Goal: Transaction & Acquisition: Subscribe to service/newsletter

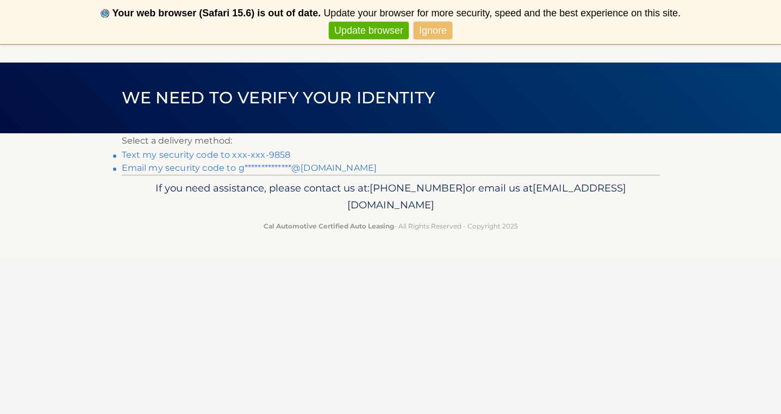
scroll to position [44, 0]
click at [281, 156] on link "Text my security code to xxx-xxx-9858" at bounding box center [206, 155] width 169 height 10
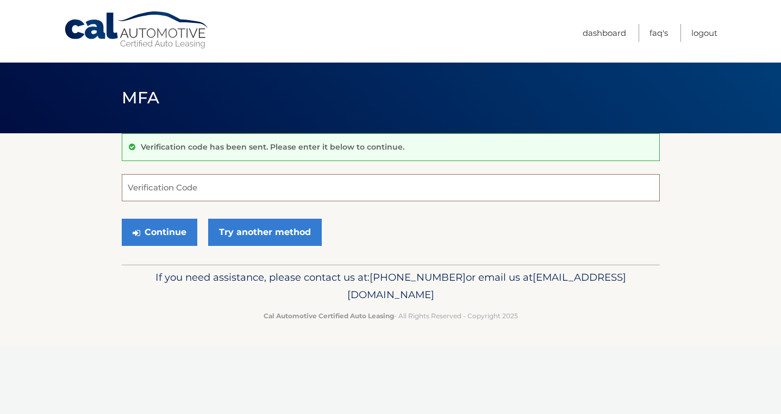
click at [266, 195] on input "Verification Code" at bounding box center [391, 187] width 538 height 27
type input "397217"
click at [159, 232] on button "Continue" at bounding box center [160, 232] width 76 height 27
click at [160, 226] on button "Continue" at bounding box center [160, 232] width 76 height 27
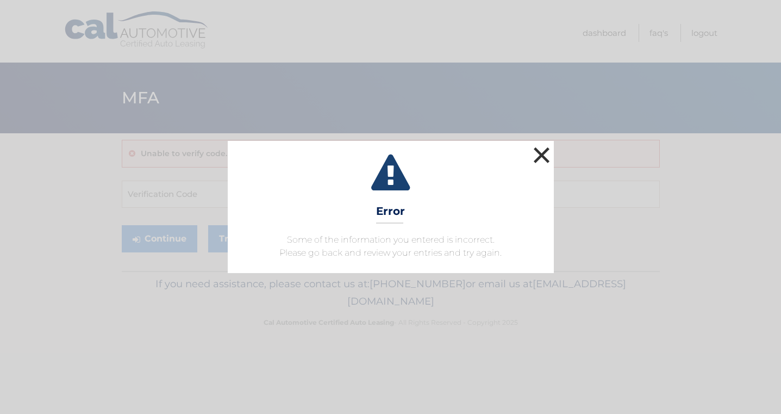
click at [536, 157] on button "×" at bounding box center [542, 155] width 22 height 22
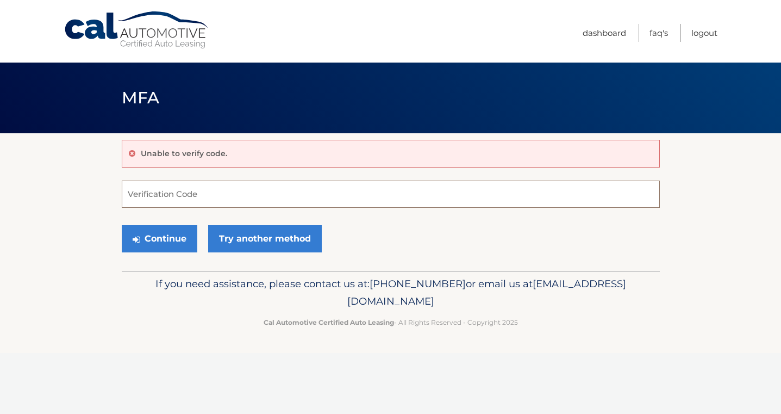
click at [275, 197] on input "Verification Code" at bounding box center [391, 194] width 538 height 27
type input "397217"
click at [184, 243] on button "Continue" at bounding box center [160, 238] width 76 height 27
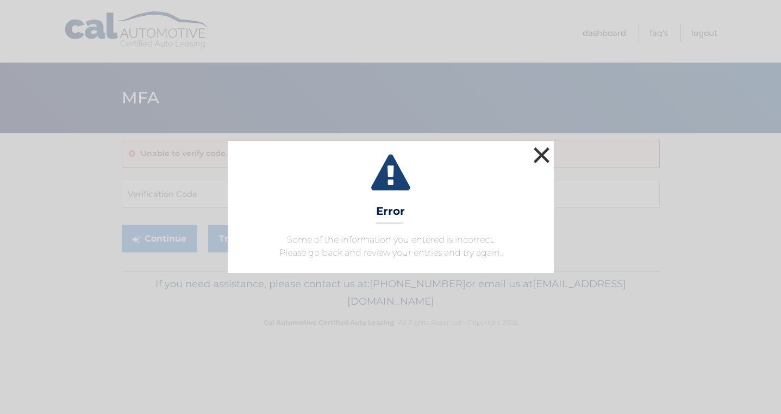
click at [535, 160] on button "×" at bounding box center [542, 155] width 22 height 22
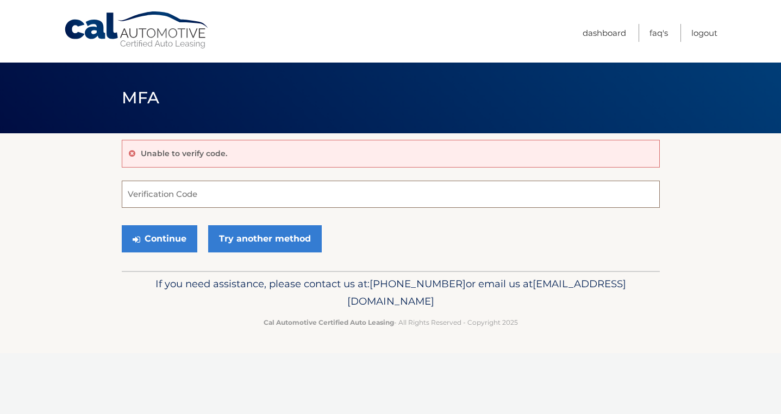
click at [392, 196] on input "Verification Code" at bounding box center [391, 194] width 538 height 27
type input "397217"
click at [172, 234] on button "Continue" at bounding box center [160, 238] width 76 height 27
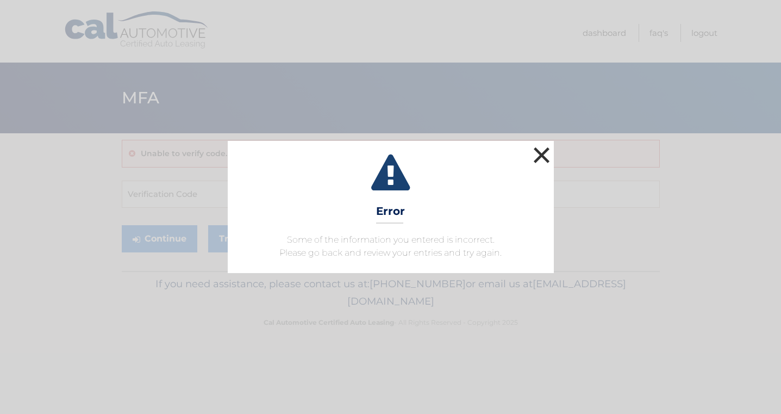
click at [544, 159] on button "×" at bounding box center [542, 155] width 22 height 22
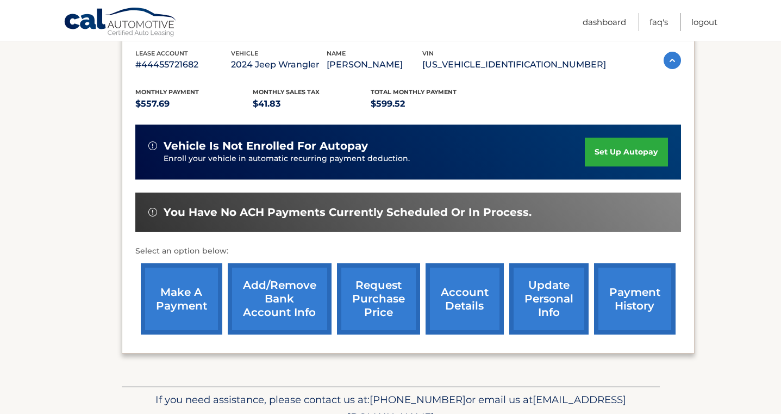
scroll to position [212, 0]
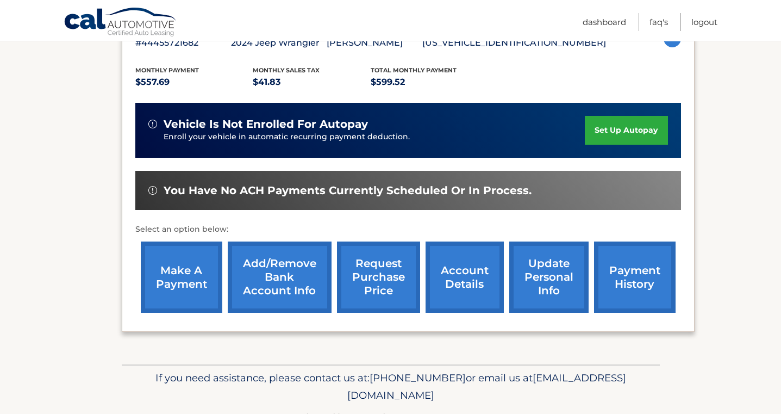
click at [203, 284] on link "make a payment" at bounding box center [182, 276] width 82 height 71
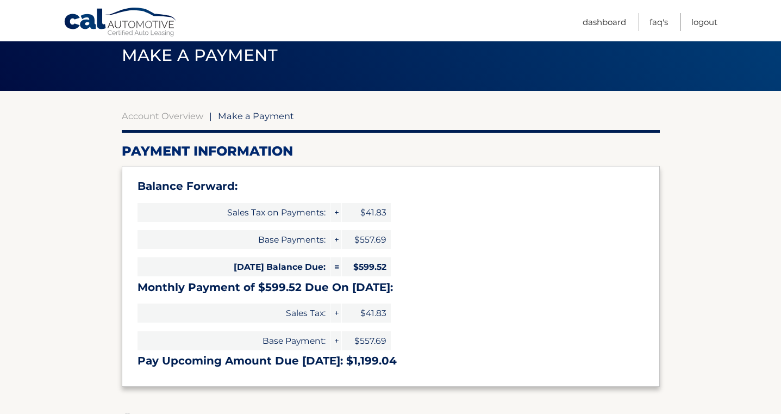
scroll to position [42, 0]
click at [583, 12] on ul "Dashboard FAQ's Logout" at bounding box center [650, 20] width 135 height 41
click at [583, 13] on link "Dashboard" at bounding box center [605, 22] width 44 height 18
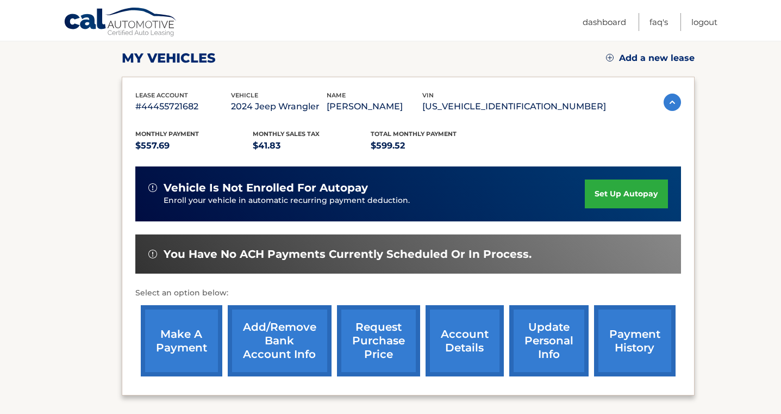
scroll to position [148, 0]
click at [657, 328] on link "payment history" at bounding box center [635, 340] width 82 height 71
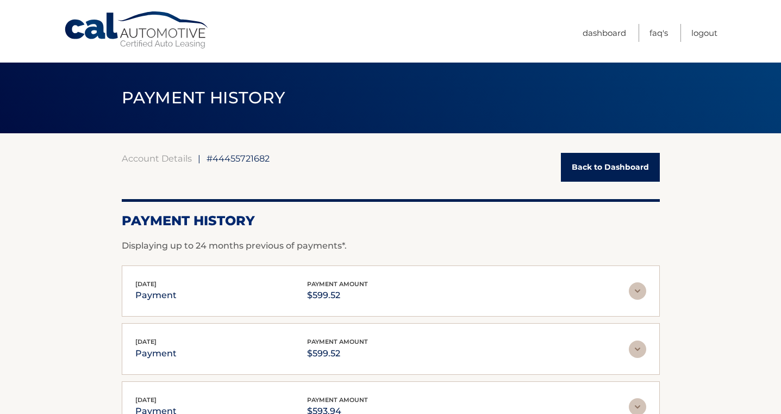
click at [630, 139] on div "Account Details | #44455721682 Back to Dashboard Payment History Displaying up …" at bounding box center [391, 382] width 538 height 499
click at [630, 166] on link "Back to Dashboard" at bounding box center [610, 167] width 99 height 29
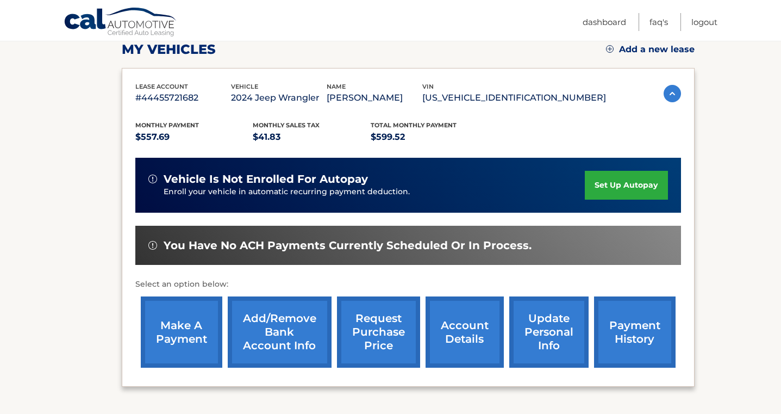
scroll to position [158, 0]
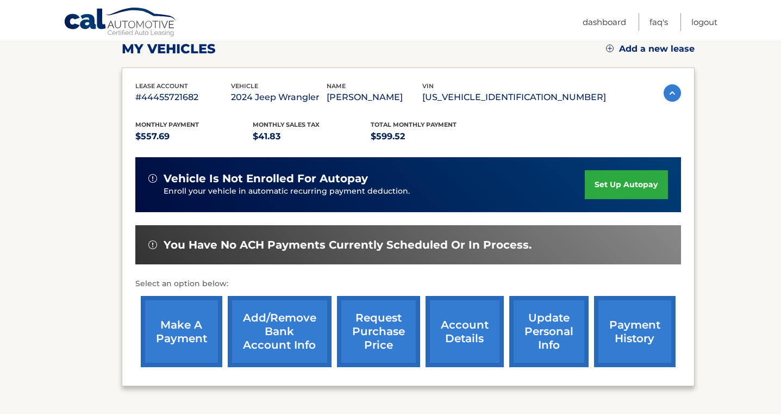
click at [187, 333] on link "make a payment" at bounding box center [182, 331] width 82 height 71
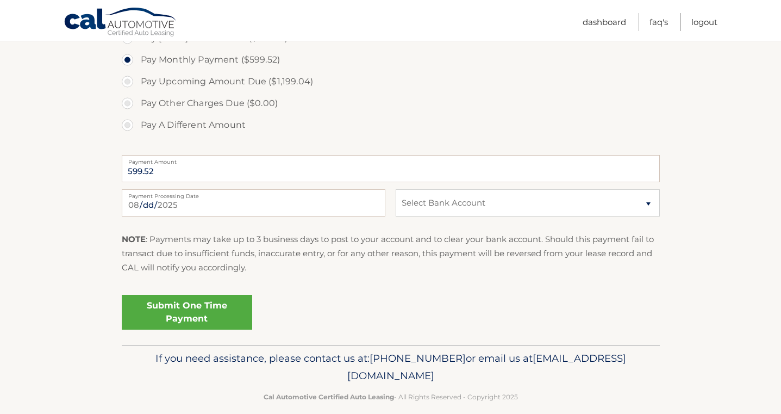
scroll to position [425, 0]
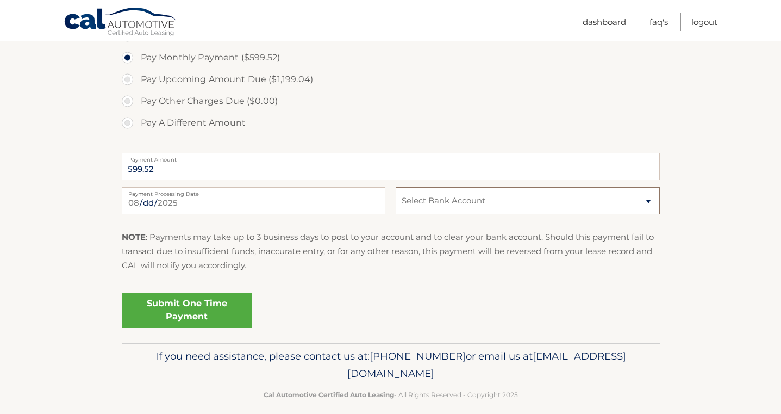
select select "NWFlMTJhNWUtZjNmNi00ODU0LWFhYTQtNmIxNjQwZTVlMWNl"
click at [198, 317] on link "Submit One Time Payment" at bounding box center [187, 310] width 131 height 35
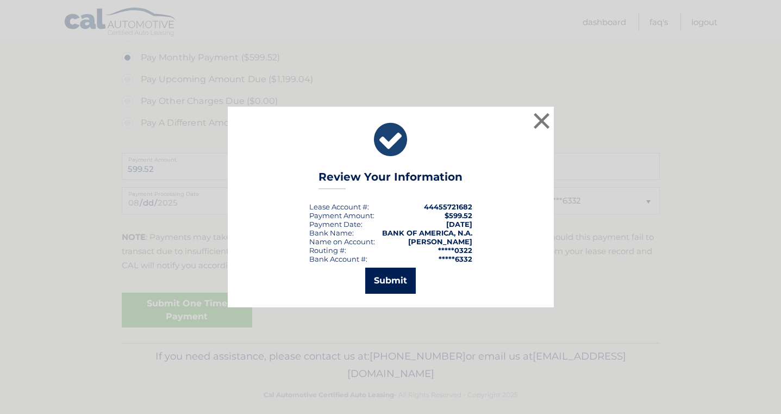
click at [385, 277] on button "Submit" at bounding box center [390, 281] width 51 height 26
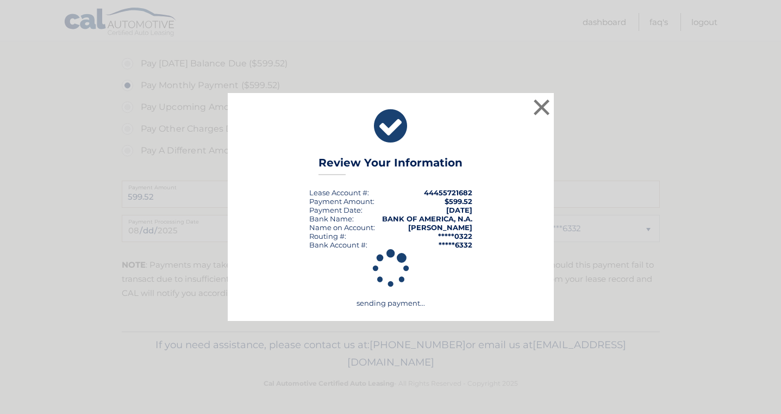
scroll to position [394, 0]
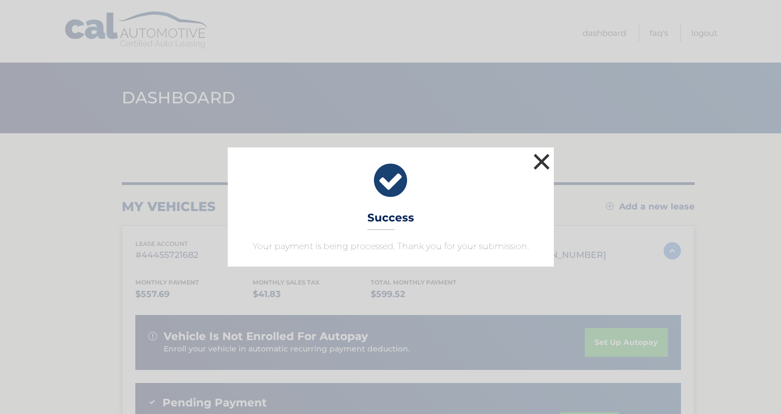
click at [550, 160] on button "×" at bounding box center [542, 162] width 22 height 22
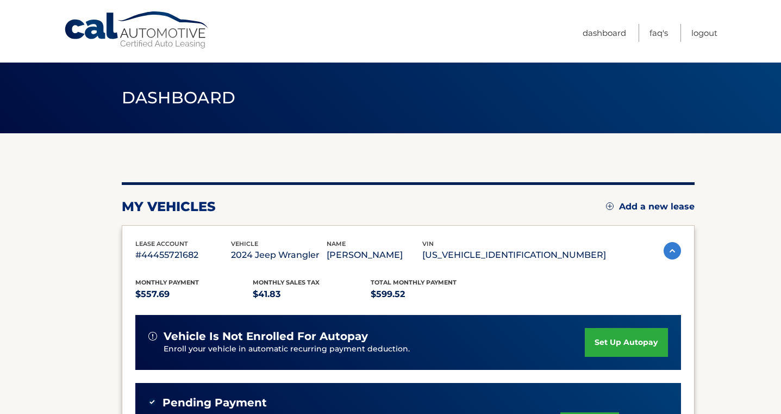
click at [613, 346] on link "set up autopay" at bounding box center [626, 342] width 83 height 29
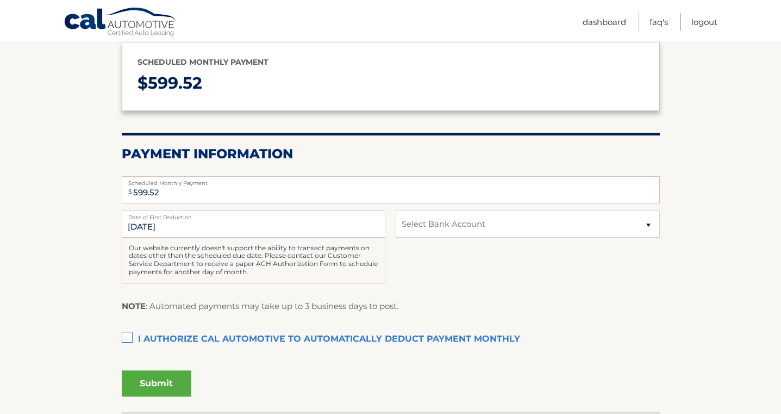
scroll to position [131, 0]
click at [132, 329] on label "I authorize cal automotive to automatically deduct payment monthly This checkbo…" at bounding box center [391, 339] width 538 height 22
click at [0, 0] on input "I authorize cal automotive to automatically deduct payment monthly This checkbo…" at bounding box center [0, 0] width 0 height 0
select select "NWFlMTJhNWUtZjNmNi00ODU0LWFhYTQtNmIxNjQwZTVlMWNl"
click at [152, 373] on button "Submit" at bounding box center [157, 383] width 70 height 26
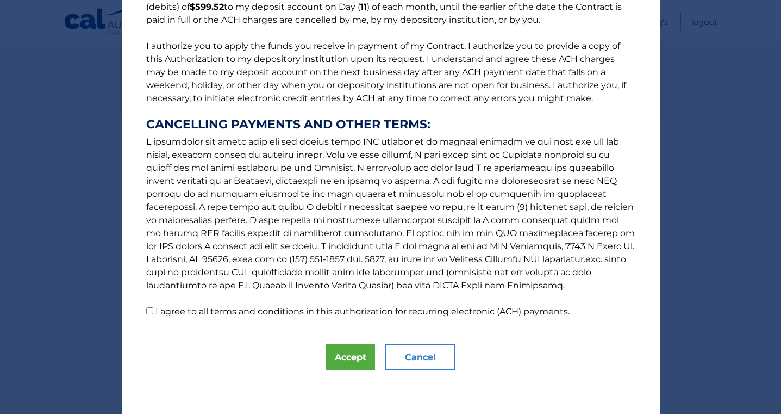
scroll to position [113, 0]
click at [152, 308] on p "The words "I" "me" and "my" mean any identified Customer who signs this Authori…" at bounding box center [390, 113] width 511 height 409
click at [150, 313] on input "I agree to all terms and conditions in this authorization for recurring electro…" at bounding box center [149, 310] width 7 height 7
checkbox input "true"
click at [357, 361] on button "Accept" at bounding box center [350, 357] width 49 height 26
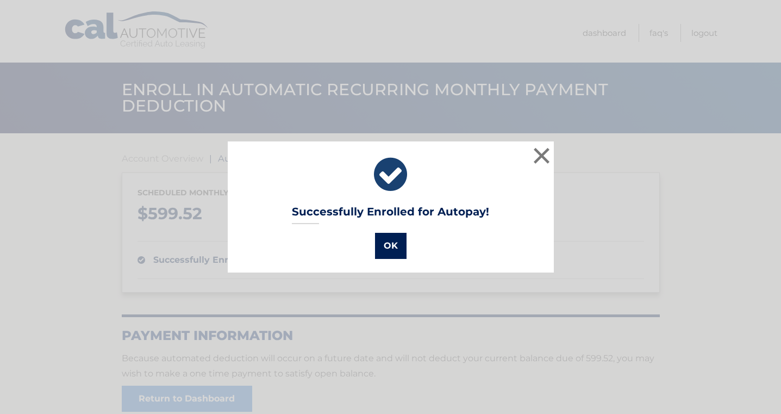
click at [400, 244] on button "OK" at bounding box center [391, 246] width 32 height 26
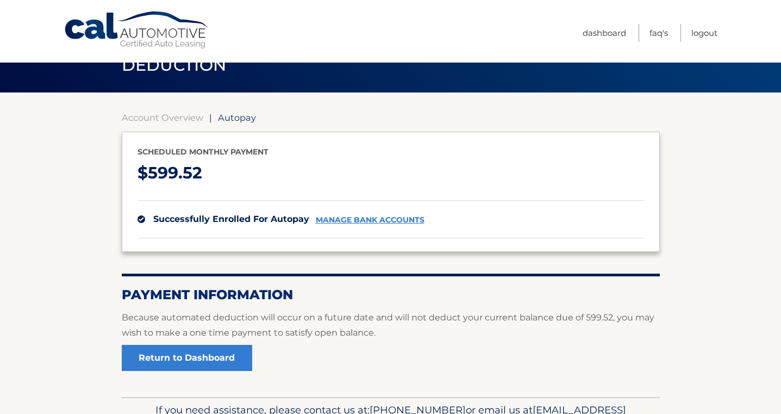
scroll to position [47, 0]
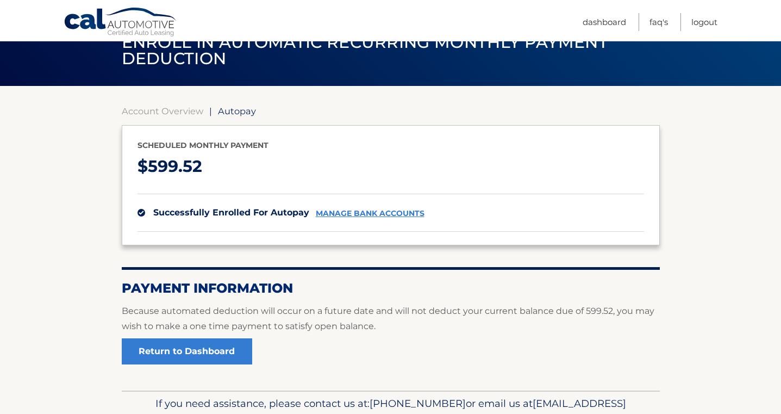
click at [164, 366] on div "Account Overview | Autopay Scheduled monthly payment $ 599.52 successfully enro…" at bounding box center [391, 238] width 538 height 305
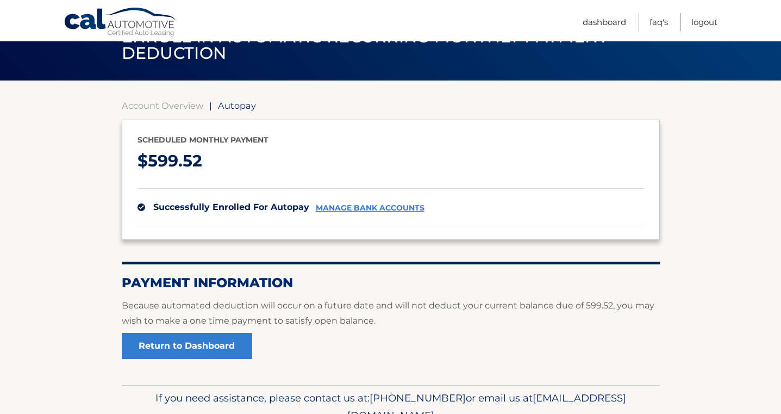
scroll to position [54, 0]
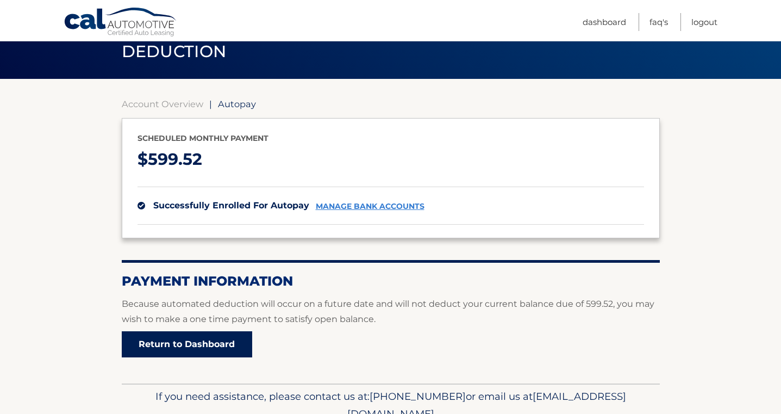
click at [170, 349] on link "Return to Dashboard" at bounding box center [187, 344] width 131 height 26
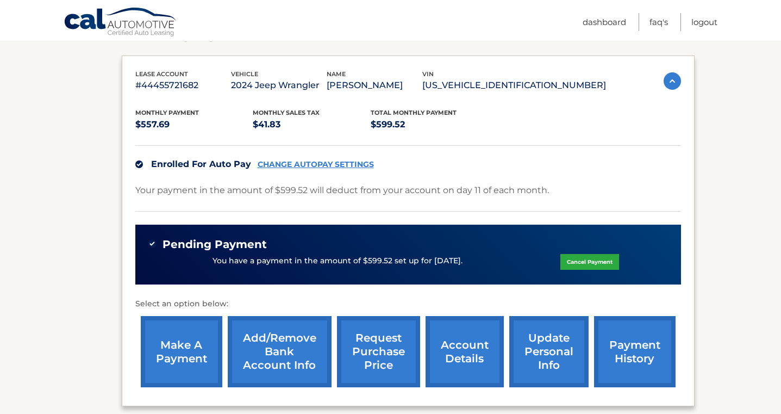
scroll to position [170, 0]
